Goal: Obtain resource: Obtain resource

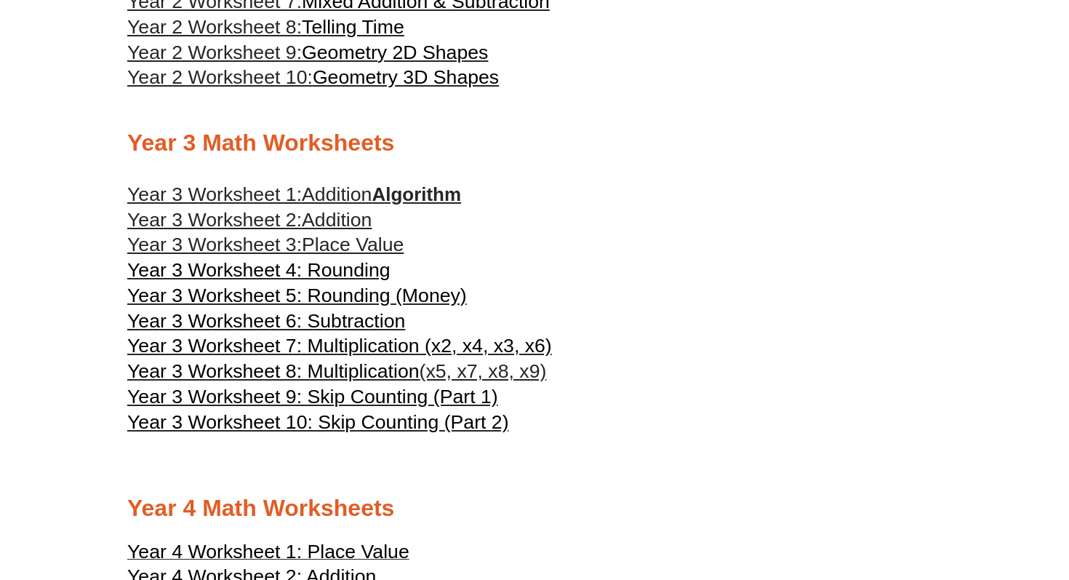
scroll to position [1471, 0]
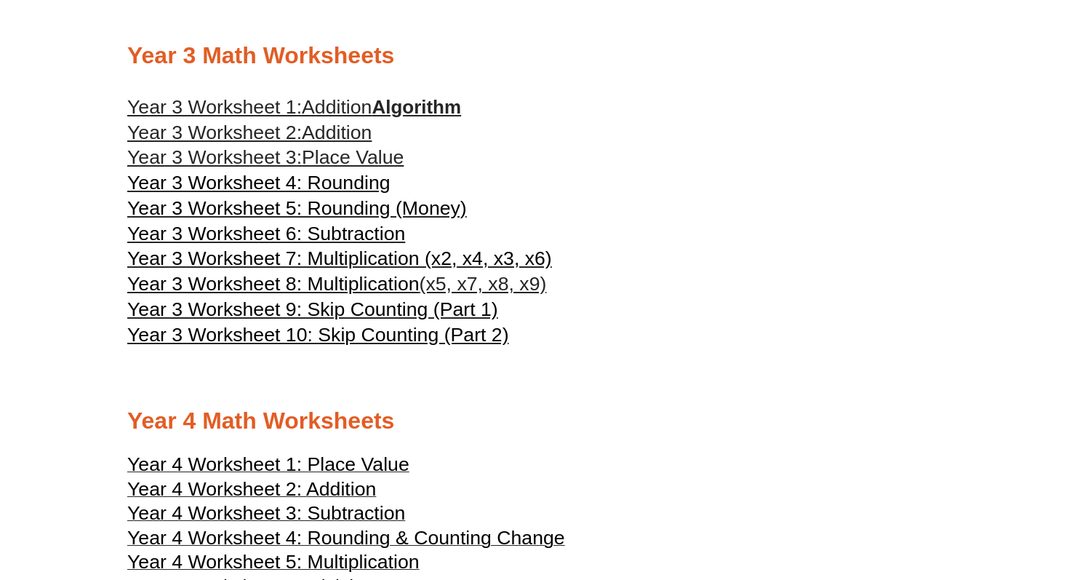
click at [255, 143] on span "Year 3 Worksheet 2:" at bounding box center [214, 132] width 175 height 22
click at [406, 116] on link "Year 3 Worksheet 1: Addition Algorithm" at bounding box center [294, 107] width 334 height 22
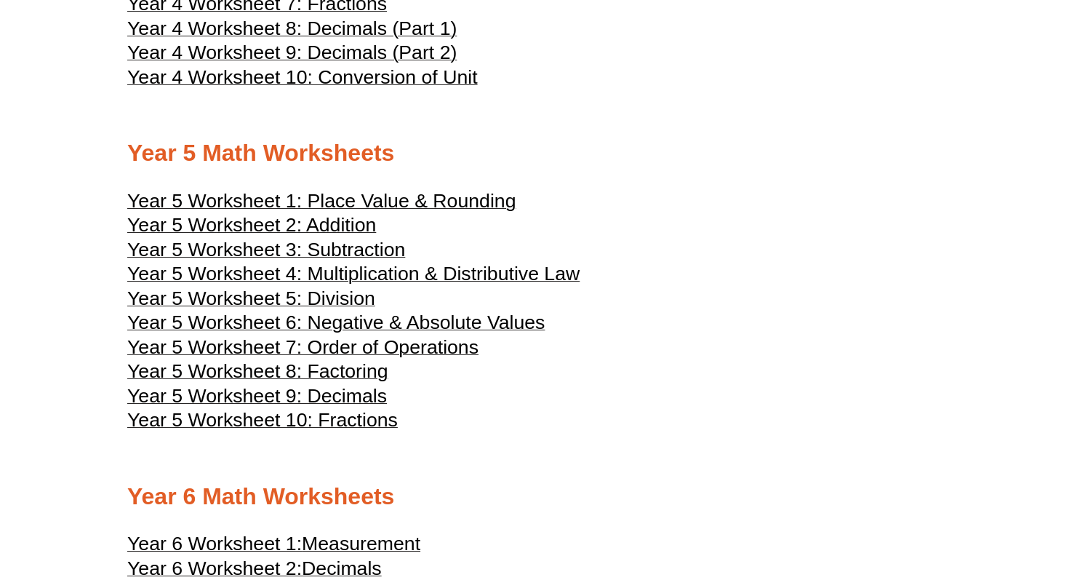
scroll to position [2113, 0]
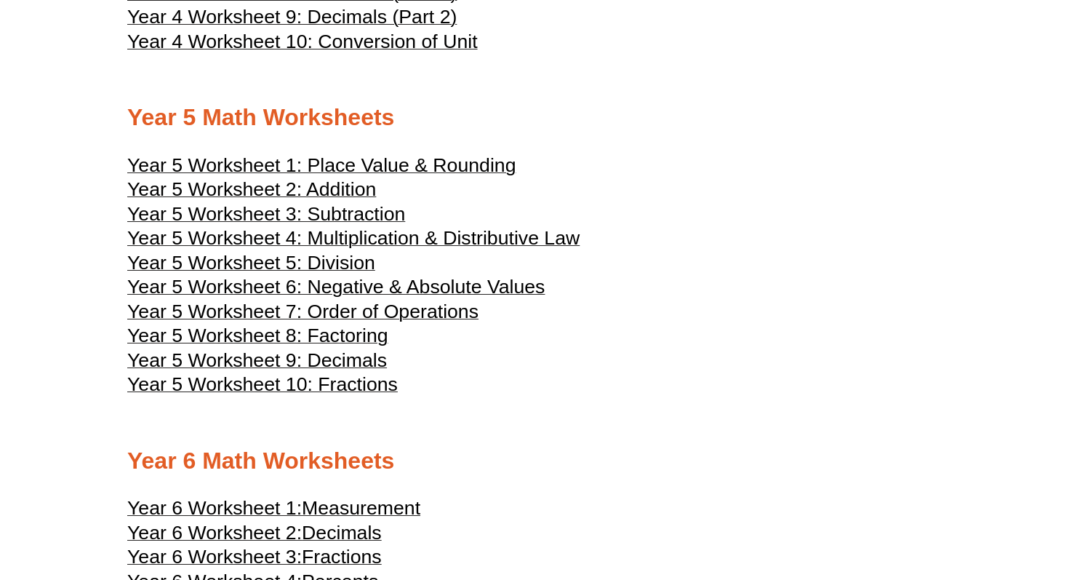
click at [396, 176] on span "Year 5 Worksheet 1: Place Value & Rounding" at bounding box center [321, 165] width 388 height 22
click at [308, 200] on span "Year 5 Worksheet 2: Addition" at bounding box center [251, 189] width 249 height 22
click at [329, 225] on span "Year 5 Worksheet 3: Subtraction" at bounding box center [266, 214] width 278 height 22
click at [408, 249] on span "Year 5 Worksheet 4: Multiplication & Distributive Law" at bounding box center [353, 238] width 452 height 22
click at [350, 273] on span "Year 5 Worksheet 5: Division" at bounding box center [251, 263] width 248 height 22
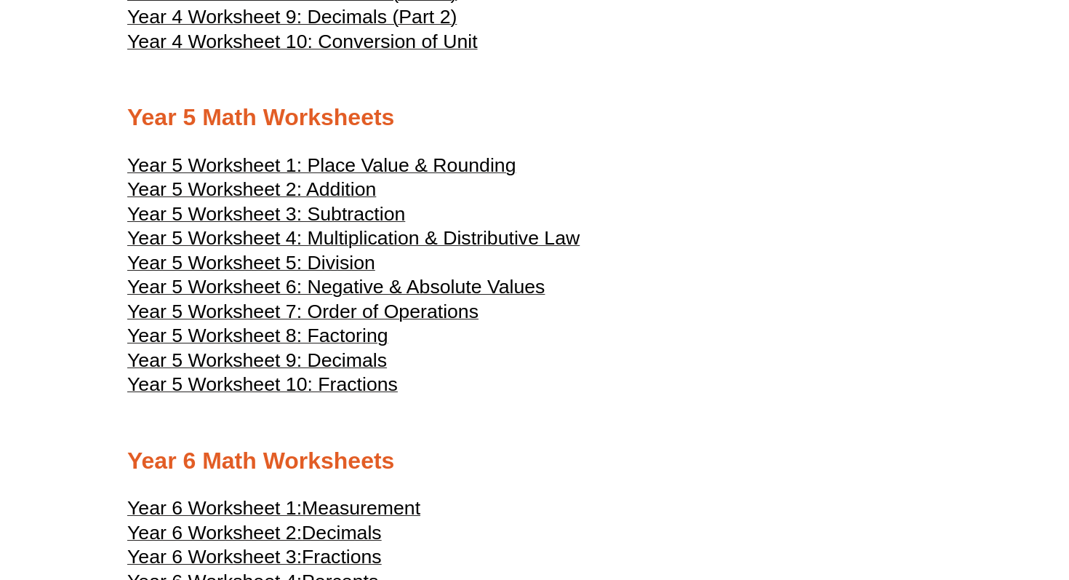
click at [394, 297] on span "Year 5 Worksheet 6: Negative & Absolute Values" at bounding box center [335, 287] width 417 height 22
click at [406, 322] on span "Year 5 Worksheet 7: Order of Operations" at bounding box center [302, 311] width 351 height 22
click at [353, 346] on span "Year 5 Worksheet 8: Factoring" at bounding box center [257, 335] width 261 height 22
click at [321, 371] on span "Year 5 Worksheet 9: Decimals" at bounding box center [257, 360] width 260 height 22
click at [353, 371] on span "Year 5 Worksheet 9: Decimals" at bounding box center [257, 360] width 260 height 22
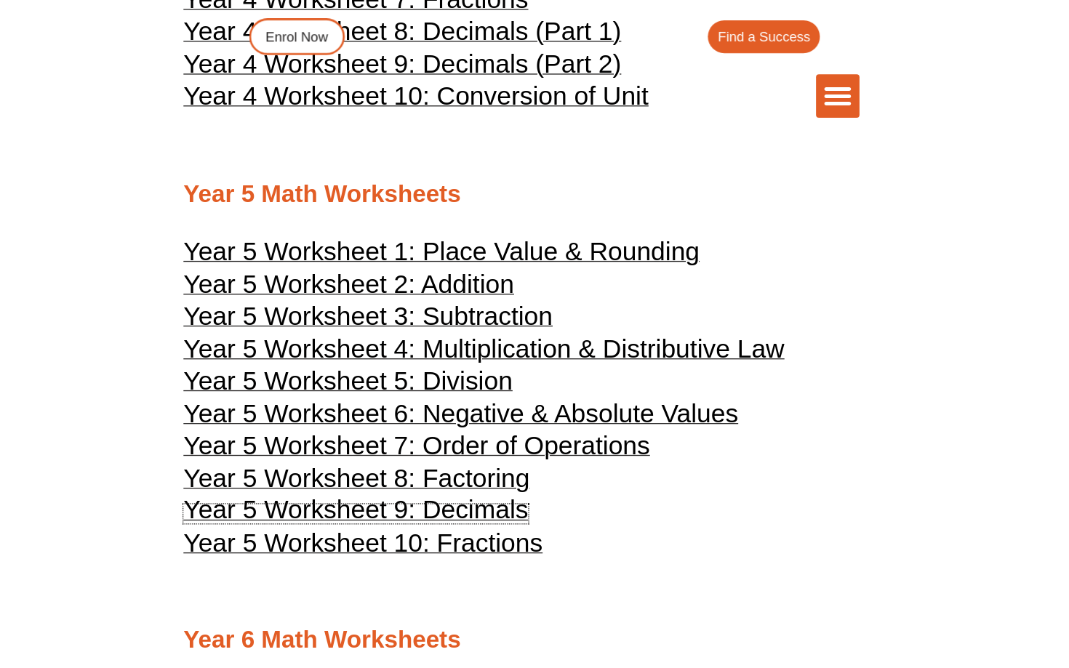
scroll to position [2019, 0]
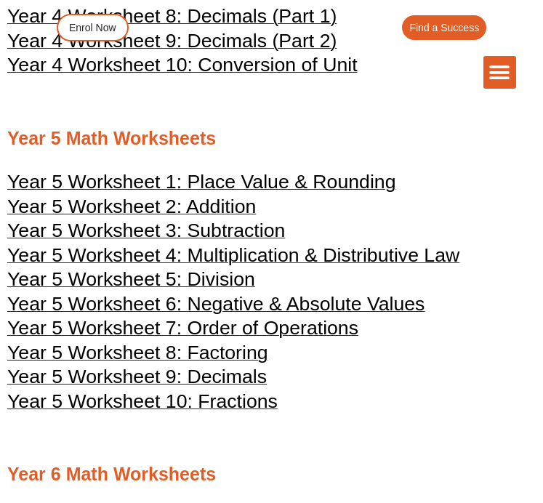
click at [204, 401] on span "Year 5 Worksheet 10: Fractions" at bounding box center [142, 402] width 271 height 22
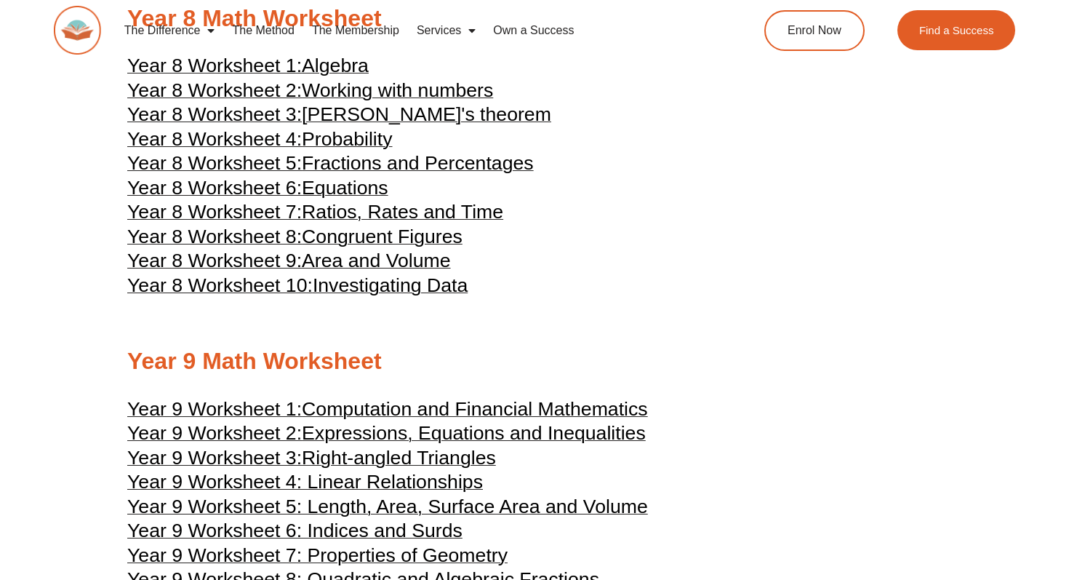
scroll to position [3883, 0]
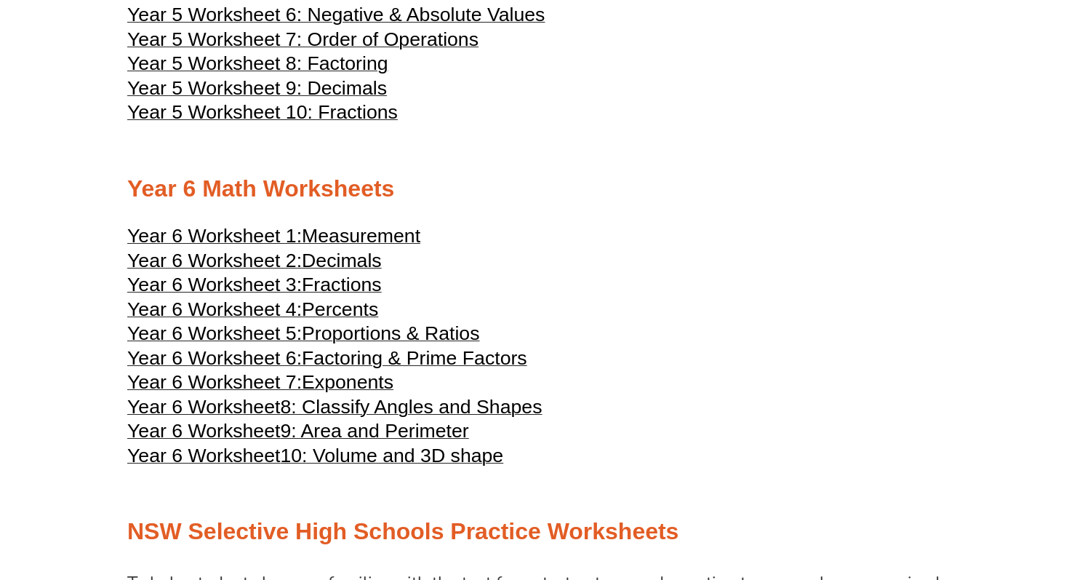
scroll to position [2386, 0]
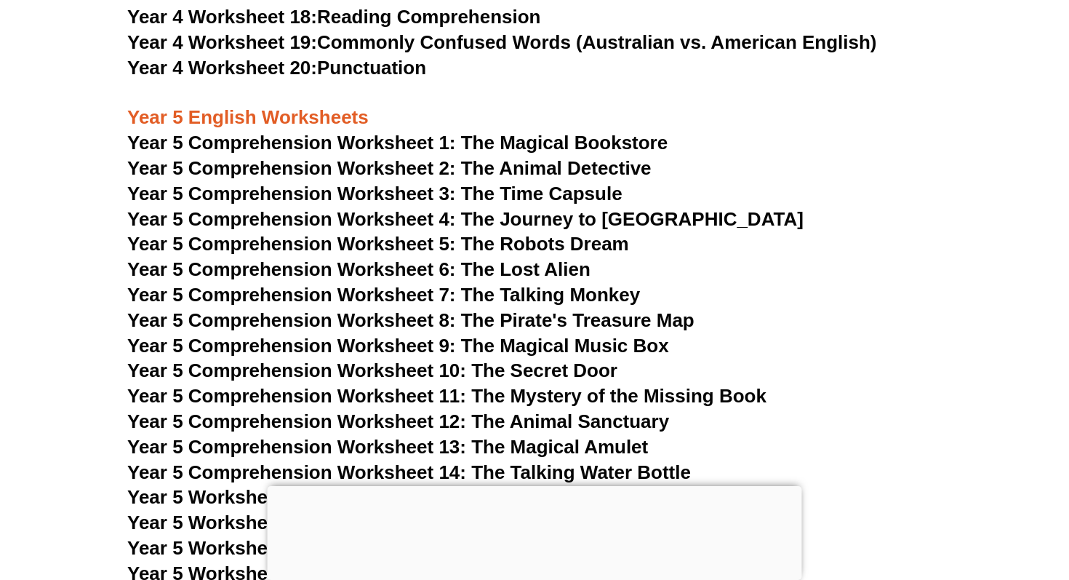
scroll to position [6696, 0]
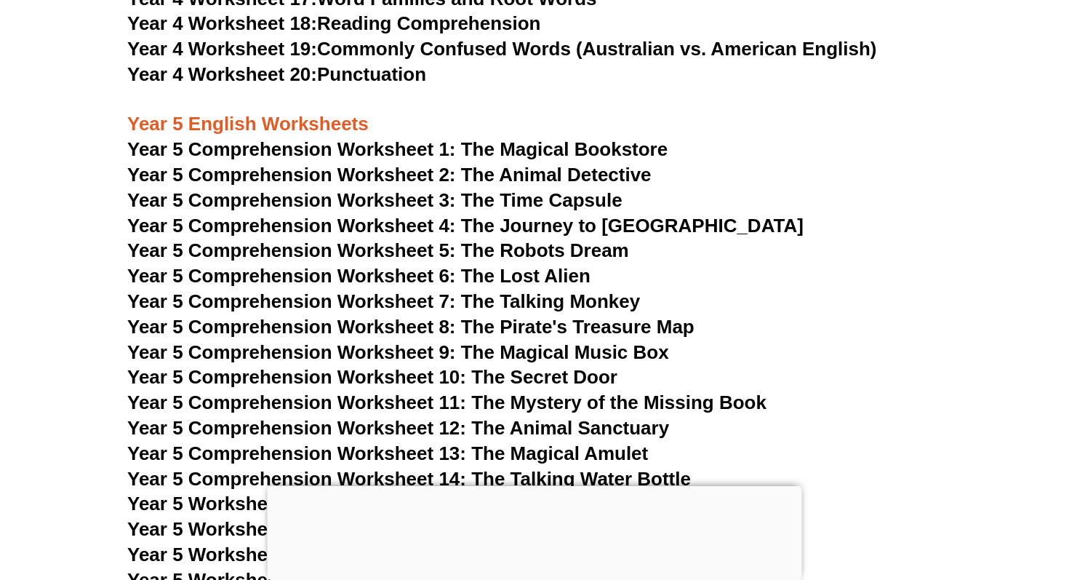
click at [516, 147] on span "Year 5 Comprehension Worksheet 1: The Magical Bookstore" at bounding box center [397, 149] width 540 height 22
click at [396, 169] on span "Year 5 Comprehension Worksheet 2: The Animal Detective" at bounding box center [389, 175] width 524 height 22
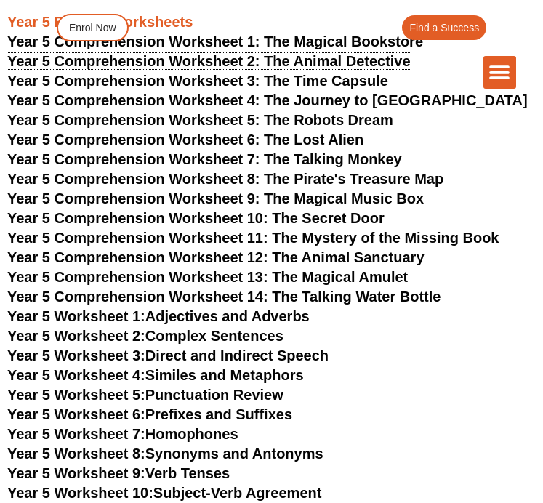
scroll to position [5786, 0]
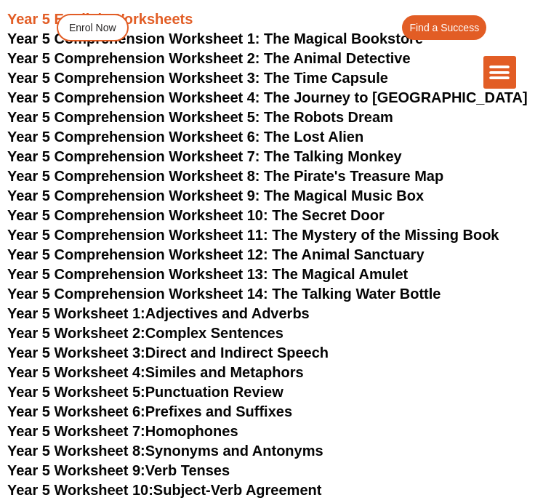
click at [253, 57] on div "The Difference Personalised Program Inspirational Tutors Motivational Learning …" at bounding box center [271, 72] width 489 height 33
click at [218, 62] on div "The Difference Personalised Program Inspirational Tutors Motivational Learning …" at bounding box center [271, 72] width 489 height 33
click at [311, 61] on div "The Difference Personalised Program Inspirational Tutors Motivational Learning …" at bounding box center [271, 72] width 489 height 33
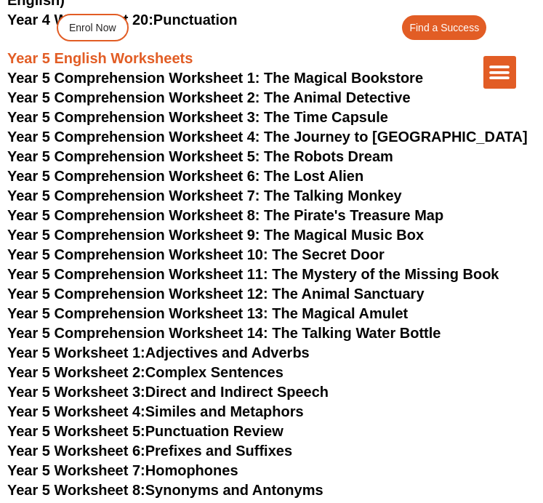
scroll to position [5740, 0]
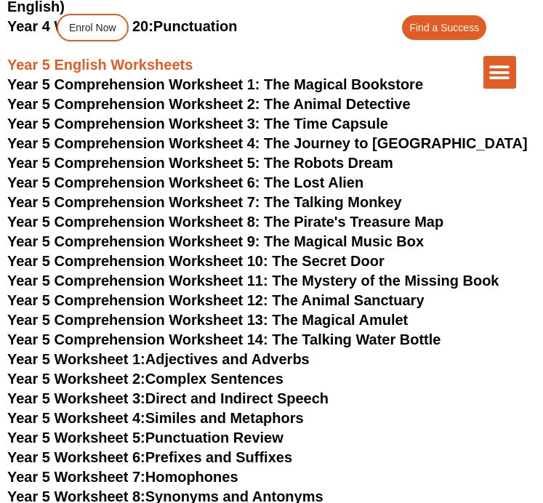
click at [302, 116] on span "Year 5 Comprehension Worksheet 3: The Time Capsule" at bounding box center [197, 124] width 381 height 16
click at [259, 135] on span "Year 5 Comprehension Worksheet 4: The Journey to [GEOGRAPHIC_DATA]" at bounding box center [267, 143] width 521 height 16
click at [211, 155] on span "Year 5 Comprehension Worksheet 5: The Robots Dream" at bounding box center [200, 163] width 386 height 16
click at [283, 175] on span "Year 5 Comprehension Worksheet 6: The Lost Alien" at bounding box center [185, 183] width 356 height 16
click at [179, 194] on span "Year 5 Comprehension Worksheet 7: The Talking Monkey" at bounding box center [204, 202] width 395 height 16
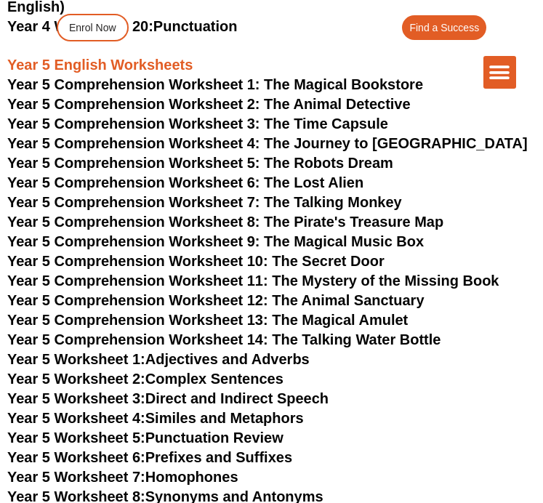
click at [212, 214] on span "Year 5 Comprehension Worksheet 8: The Pirate's Treasure Map" at bounding box center [225, 222] width 436 height 16
click at [201, 233] on span "Year 5 Comprehension Worksheet 9: The Magical Music Box" at bounding box center [215, 241] width 417 height 16
click at [242, 253] on span "Year 5 Comprehension Worksheet 10: The Secret Door" at bounding box center [195, 261] width 377 height 16
click at [196, 273] on span "Year 5 Comprehension Worksheet 11: The Mystery of the Missing Book" at bounding box center [253, 281] width 492 height 16
click at [172, 292] on span "Year 5 Comprehension Worksheet 12: The Animal Sanctuary" at bounding box center [215, 300] width 417 height 16
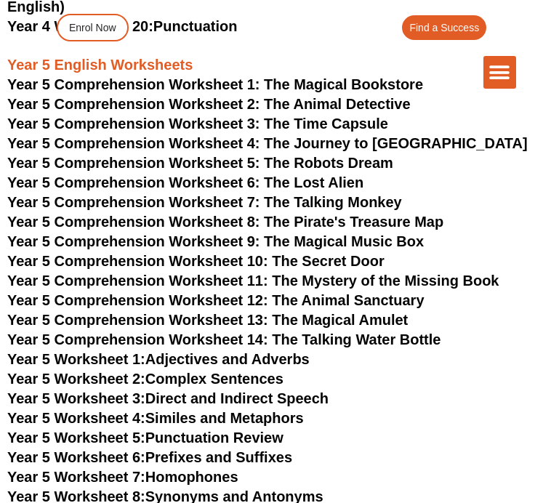
click at [183, 312] on span "Year 5 Comprehension Worksheet 13: The Magical Amulet" at bounding box center [207, 320] width 401 height 16
click at [179, 332] on span "Year 5 Comprehension Worksheet 14: The Talking Water Bottle" at bounding box center [223, 340] width 433 height 16
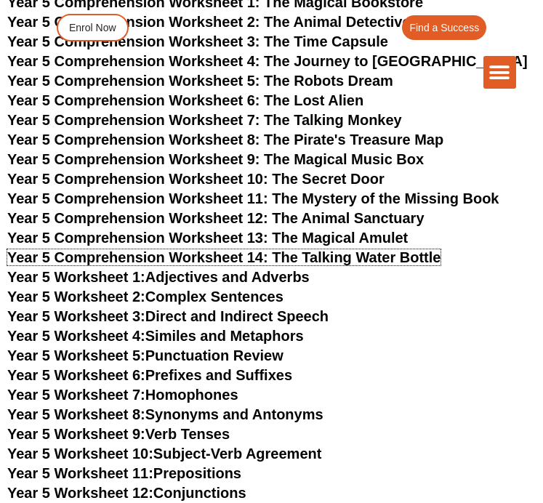
scroll to position [5827, 0]
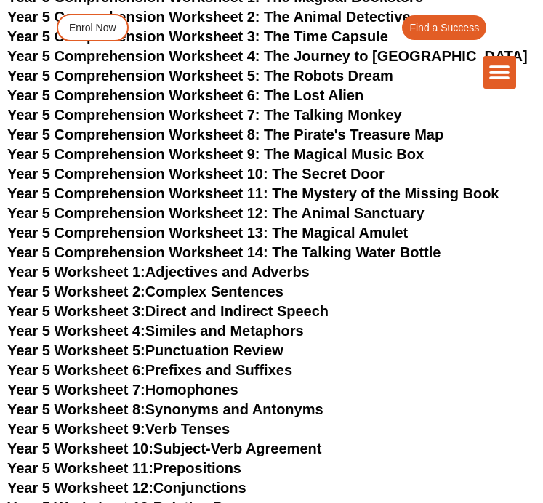
click at [189, 264] on link "Year 5 Worksheet 1: Adjectives and Adverbs" at bounding box center [158, 272] width 303 height 16
click at [145, 284] on span "Year 5 Worksheet 2:" at bounding box center [76, 292] width 138 height 16
click at [225, 303] on link "Year 5 Worksheet 3: Direct and Indirect Speech" at bounding box center [167, 311] width 321 height 16
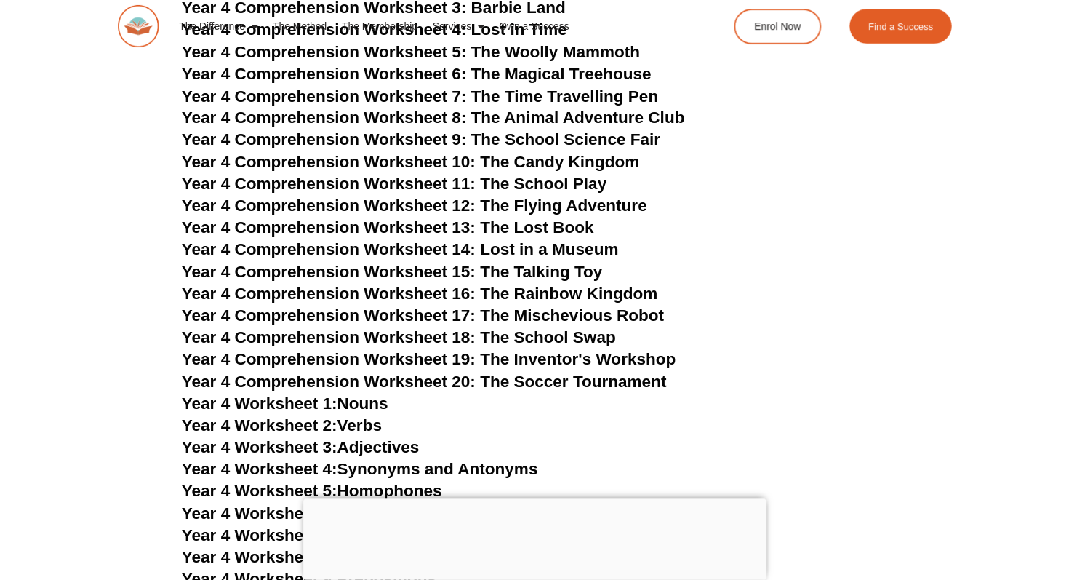
scroll to position [5823, 0]
